Goal: Task Accomplishment & Management: Use online tool/utility

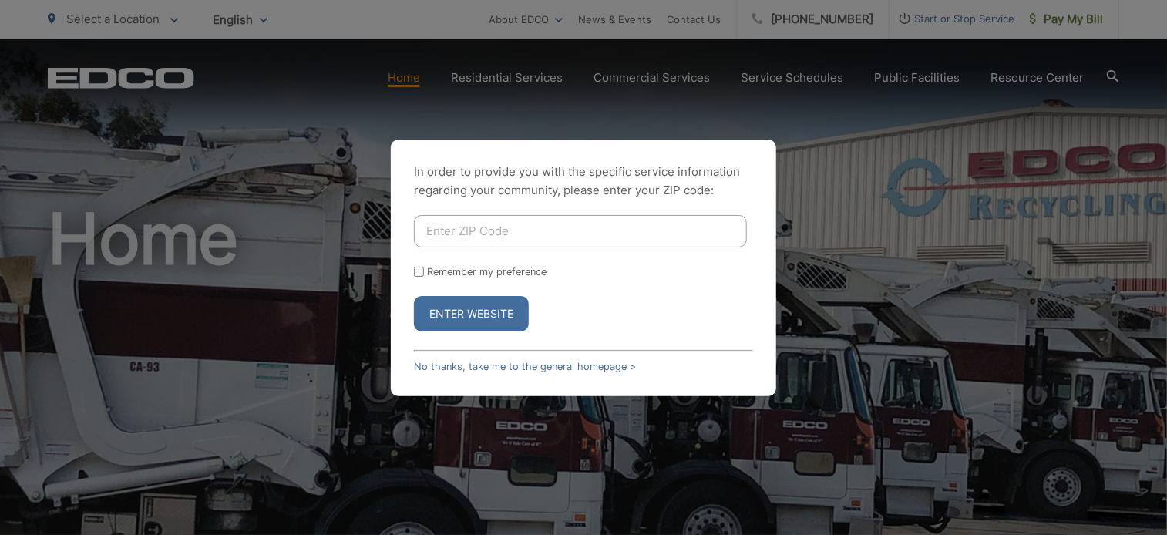
click at [569, 227] on input "Enter ZIP Code" at bounding box center [580, 231] width 333 height 32
type input "92069"
click at [414, 296] on button "Enter Website" at bounding box center [471, 313] width 115 height 35
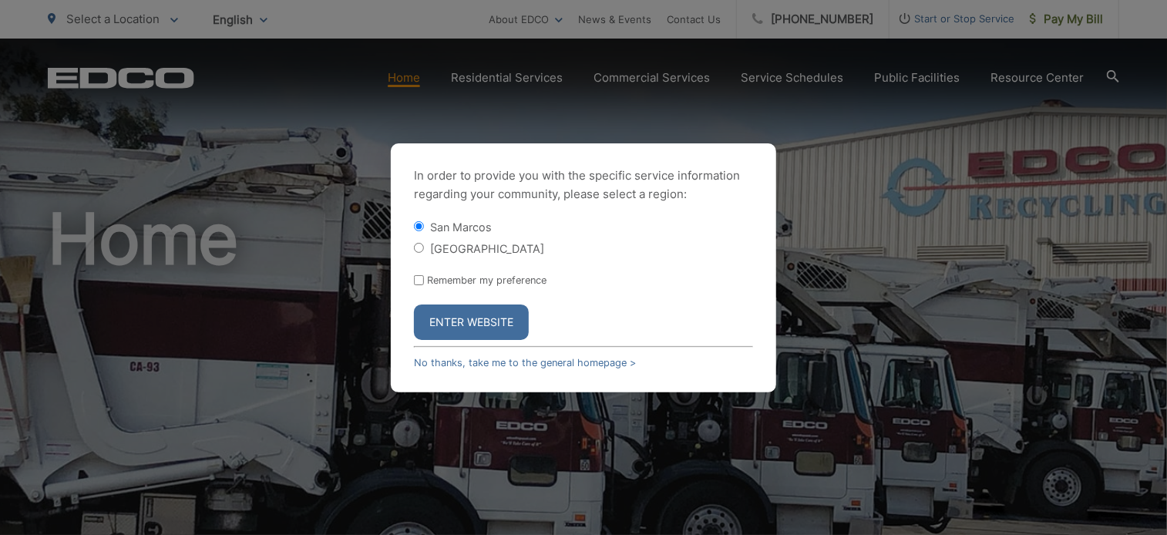
click at [462, 334] on button "Enter Website" at bounding box center [471, 321] width 115 height 35
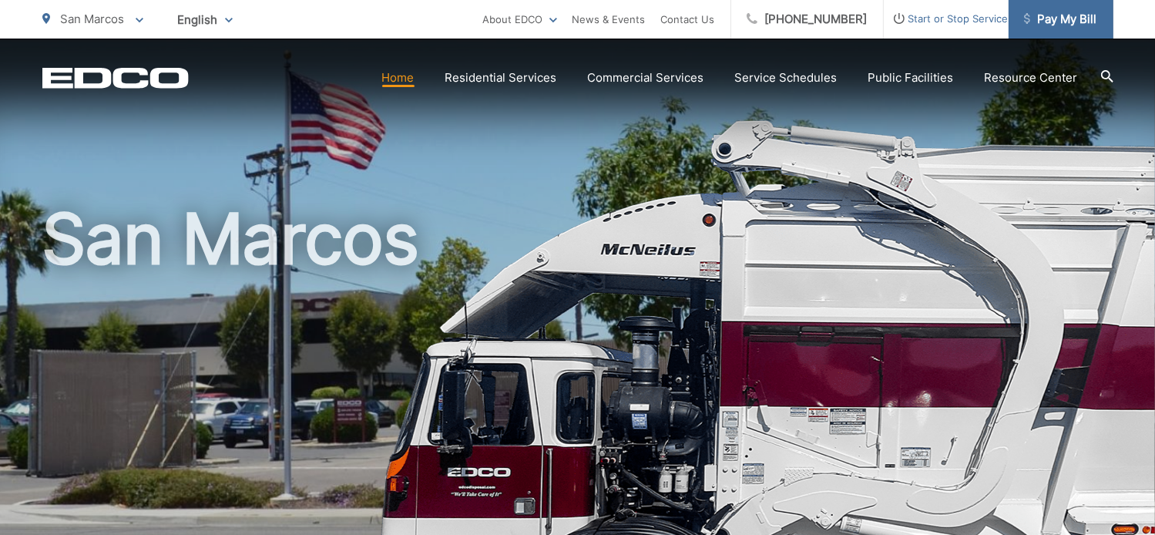
click at [1067, 29] on link "Pay My Bill" at bounding box center [1061, 19] width 105 height 39
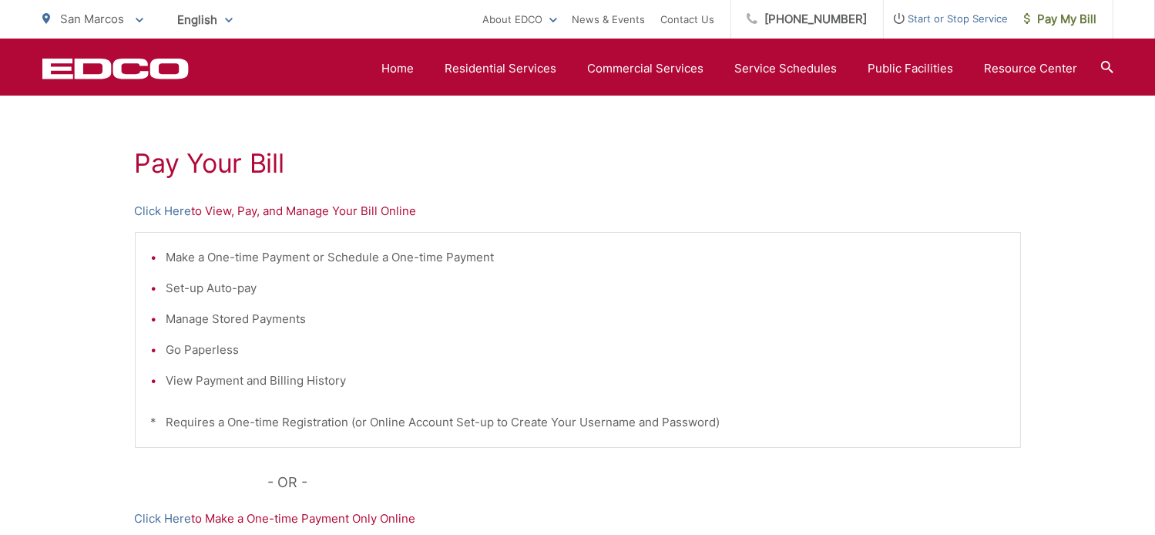
scroll to position [252, 0]
click at [166, 213] on link "Click Here" at bounding box center [163, 212] width 57 height 18
